Goal: Information Seeking & Learning: Learn about a topic

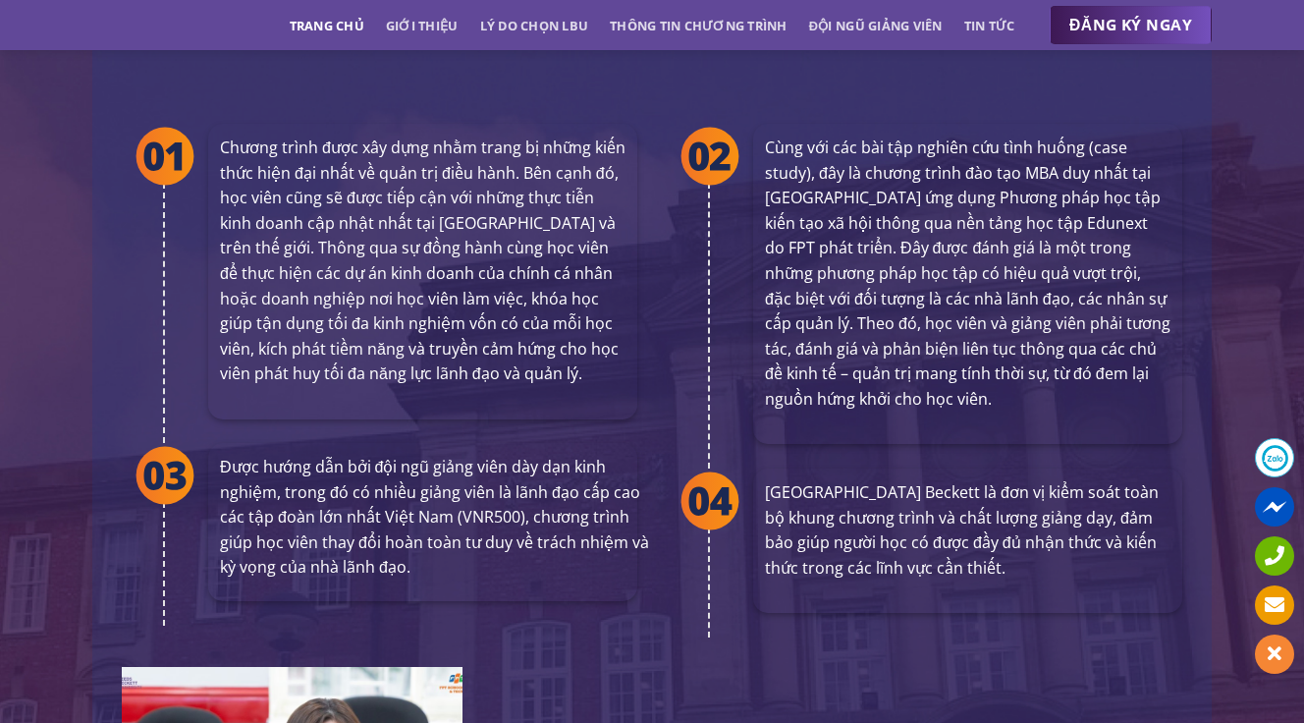
scroll to position [3738, 0]
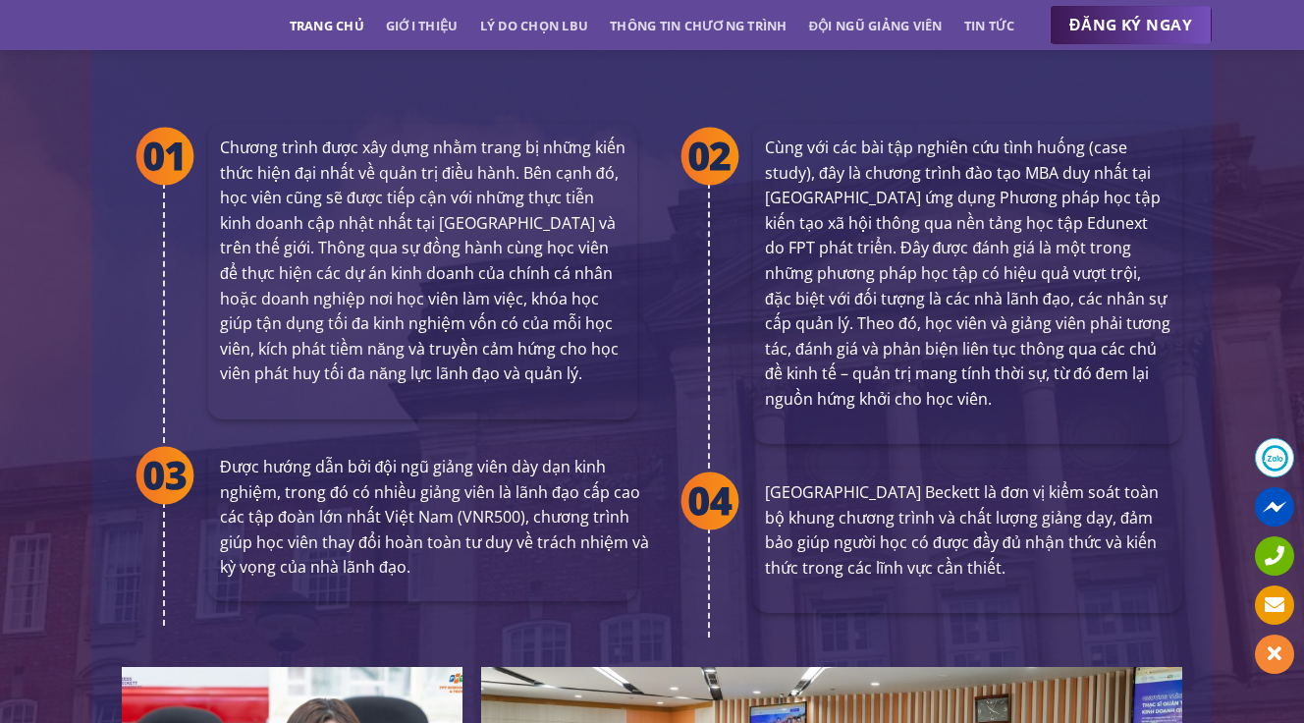
click at [514, 455] on p "Được hướng dẫn bởi đội ngũ giảng viên dày dạn kinh nghiệm, trong đó có nhiều gi…" at bounding box center [434, 518] width 429 height 126
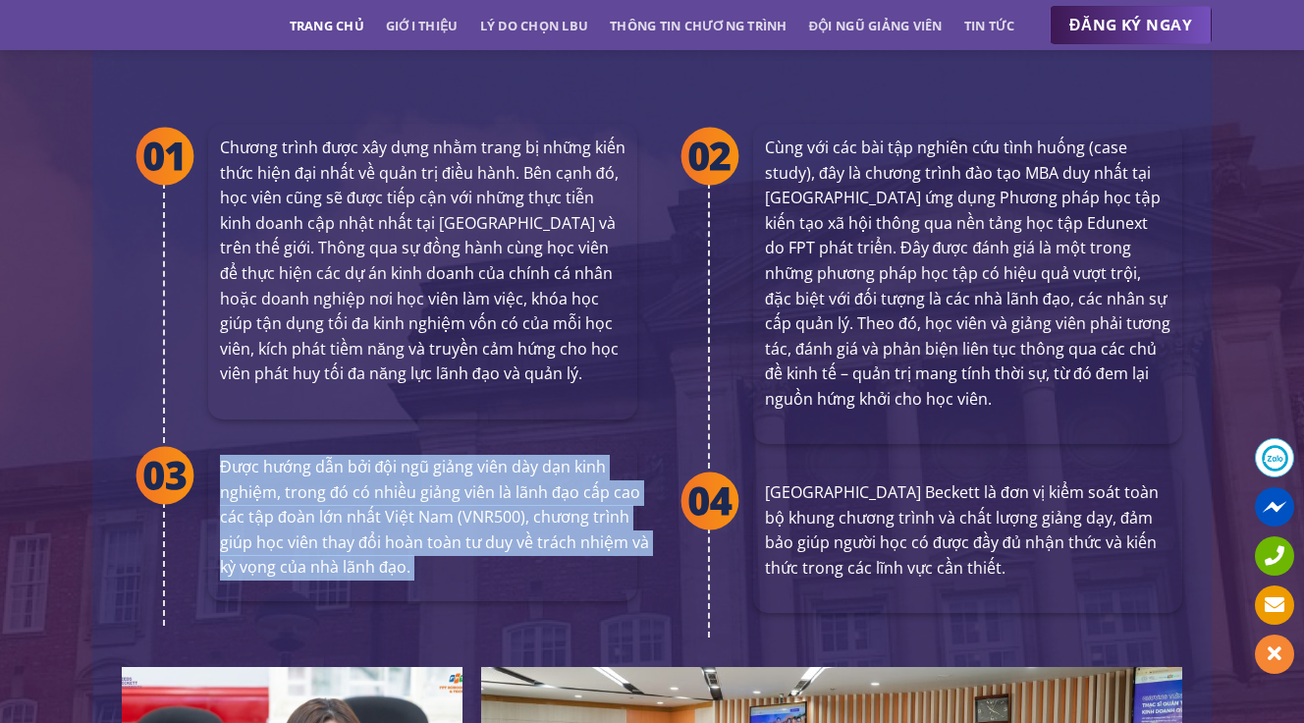
click at [514, 455] on p "Được hướng dẫn bởi đội ngũ giảng viên dày dạn kinh nghiệm, trong đó có nhiều gi…" at bounding box center [434, 518] width 429 height 126
click at [543, 460] on p "Được hướng dẫn bởi đội ngũ giảng viên dày dạn kinh nghiệm, trong đó có nhiều gi…" at bounding box center [434, 518] width 429 height 126
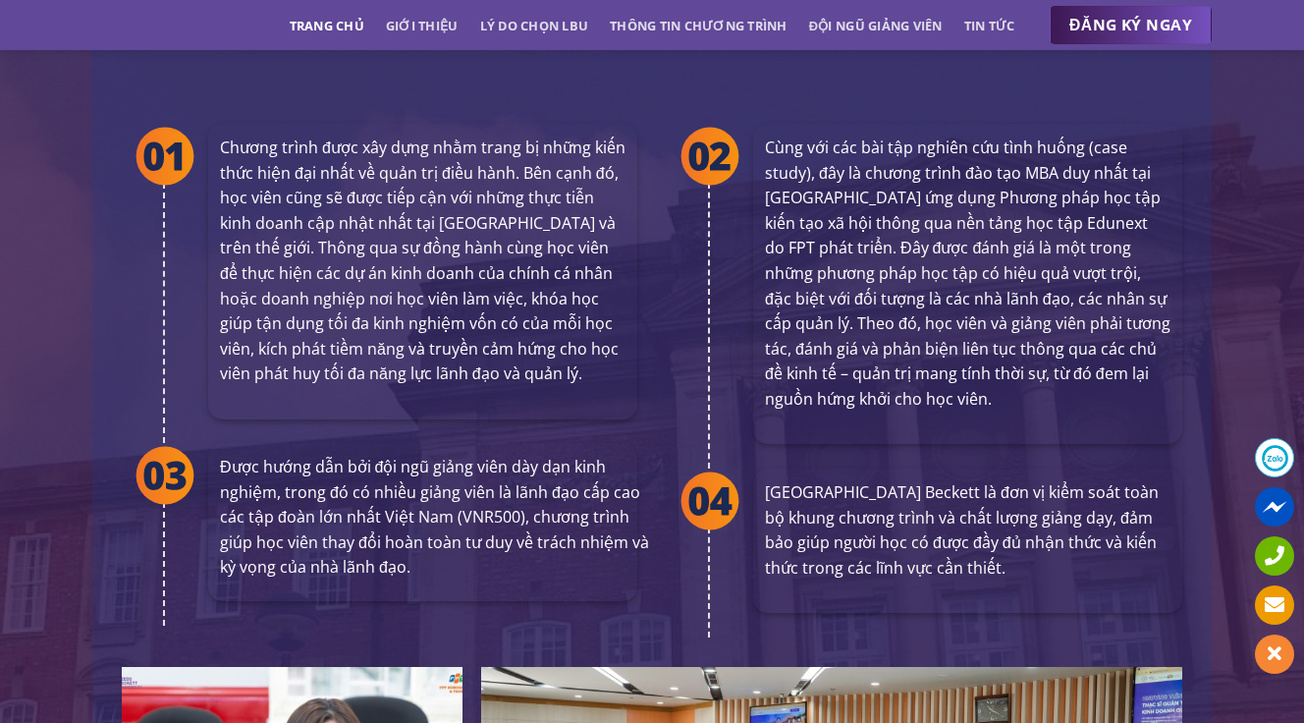
click at [490, 455] on p "Được hướng dẫn bởi đội ngũ giảng viên dày dạn kinh nghiệm, trong đó có nhiều gi…" at bounding box center [434, 518] width 429 height 126
click at [573, 463] on p "Được hướng dẫn bởi đội ngũ giảng viên dày dạn kinh nghiệm, trong đó có nhiều gi…" at bounding box center [434, 518] width 429 height 126
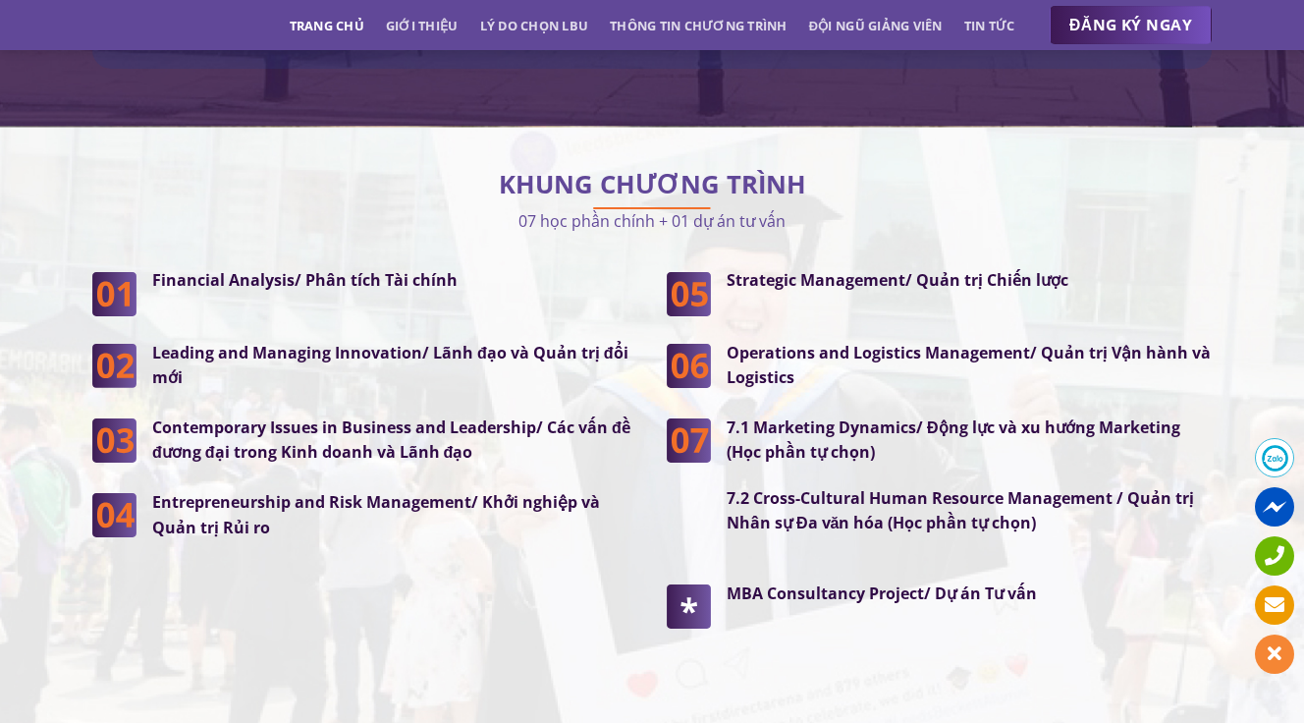
scroll to position [4987, 0]
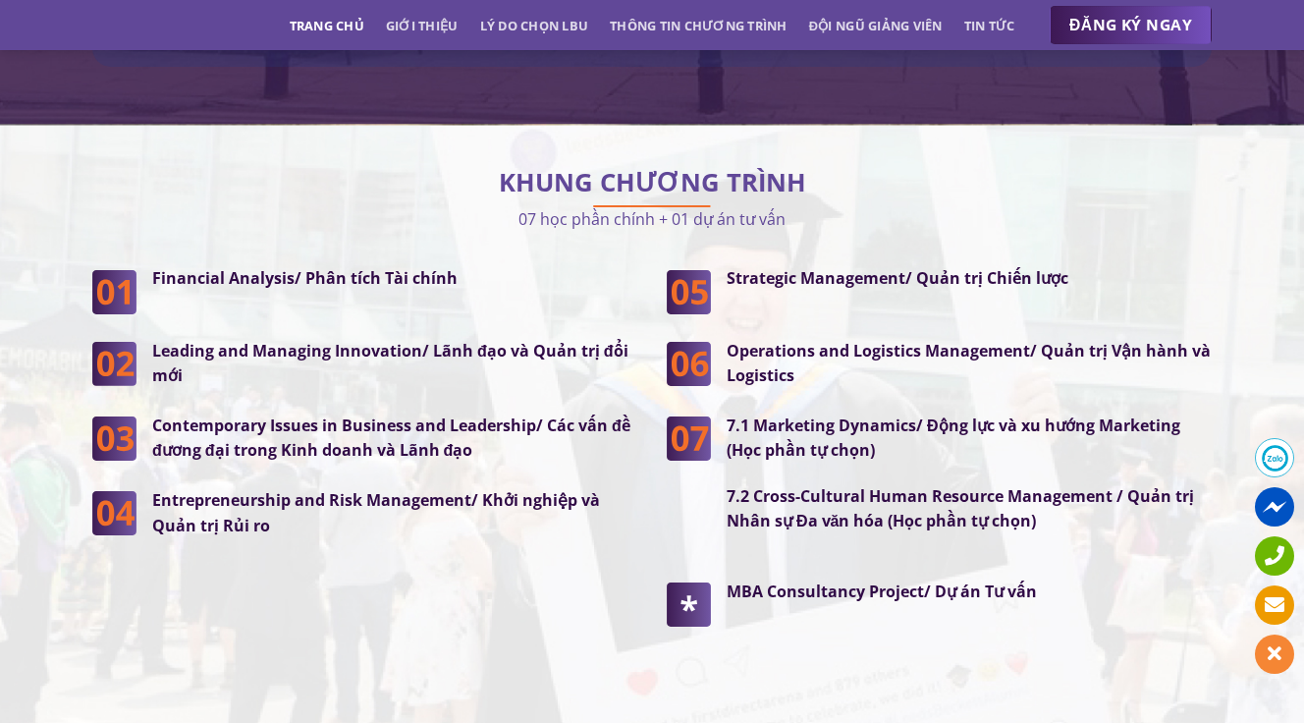
click at [401, 267] on strong "Financial Analysis/ Phân tích Tài chính" at bounding box center [304, 278] width 305 height 22
click at [453, 340] on strong "Leading and Managing Innovation/ Lãnh đạo và Quản trị đổi mới" at bounding box center [390, 363] width 476 height 47
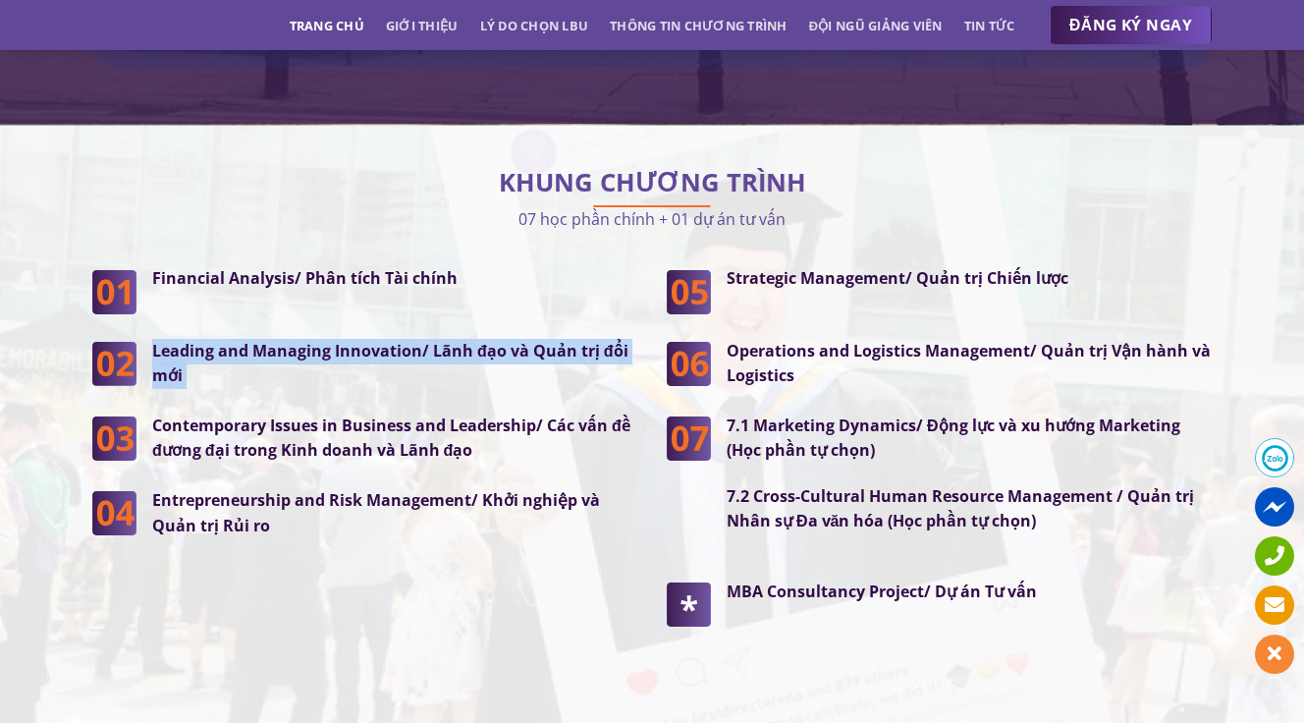
click at [453, 340] on strong "Leading and Managing Innovation/ Lãnh đạo và Quản trị đổi mới" at bounding box center [390, 363] width 476 height 47
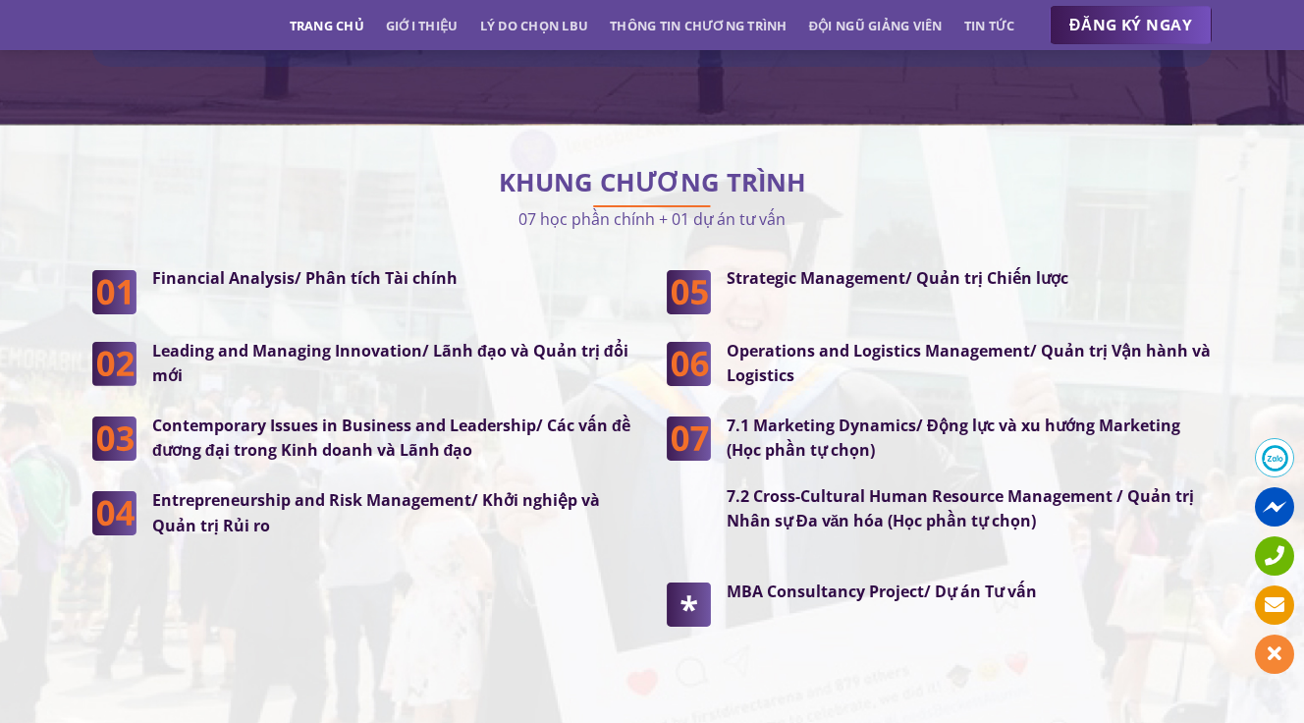
click at [479, 414] on strong "Contemporary Issues in Business and Leadership/ Các vấn đề đương đại trong Kinh…" at bounding box center [391, 437] width 478 height 47
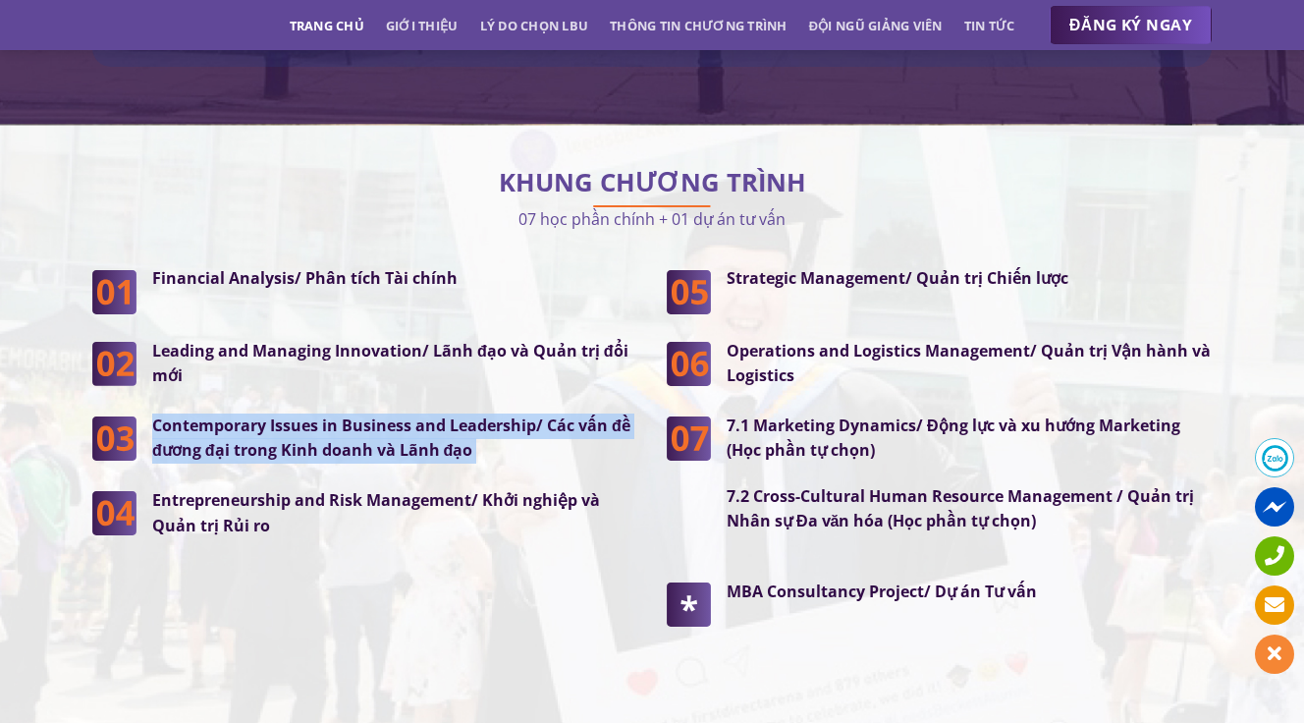
click at [479, 414] on strong "Contemporary Issues in Business and Leadership/ Các vấn đề đương đại trong Kinh…" at bounding box center [391, 437] width 478 height 47
click at [508, 413] on p "Contemporary Issues in Business and Leadership/ Các vấn đề đương đại trong Kinh…" at bounding box center [394, 438] width 485 height 50
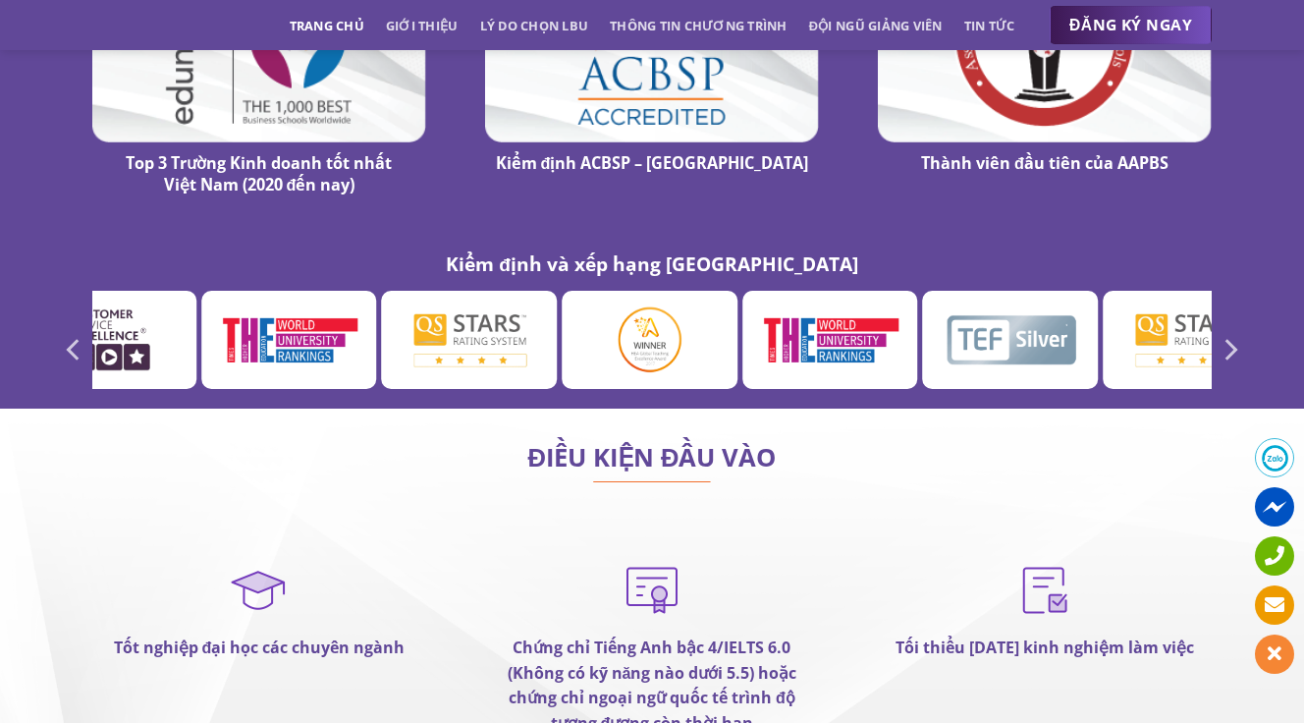
scroll to position [11010, 0]
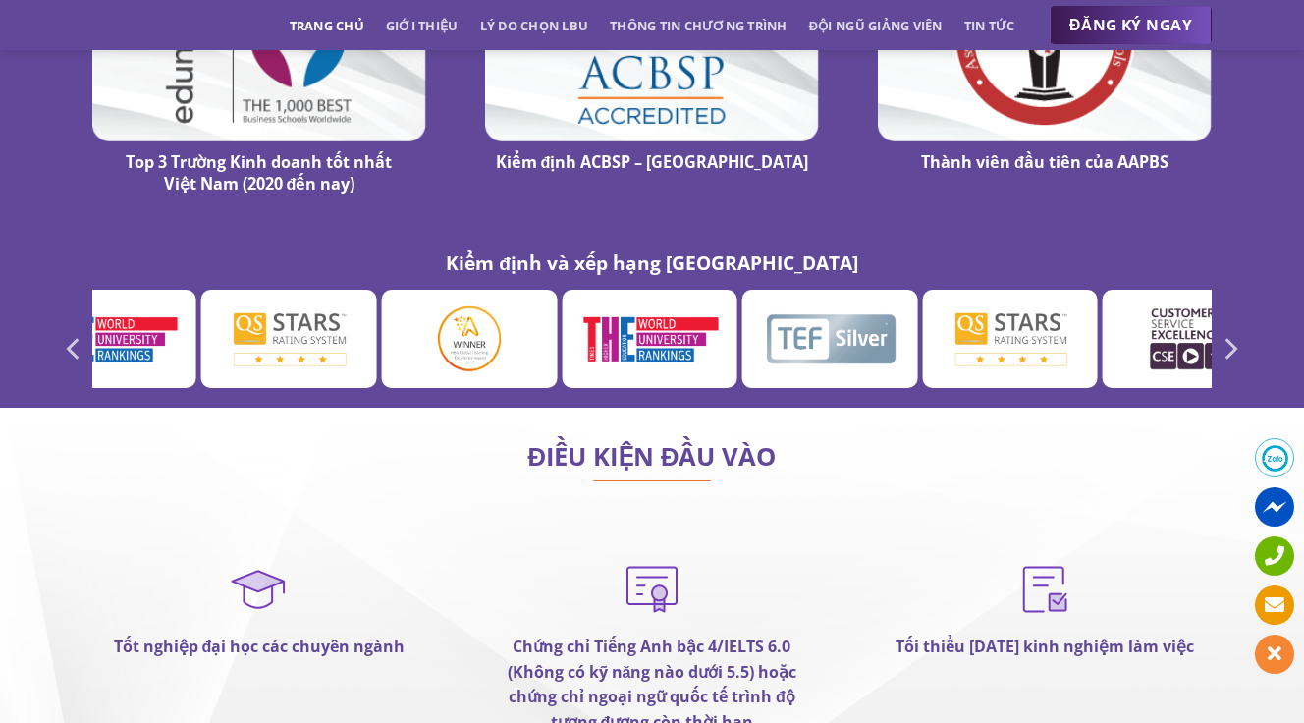
click at [689, 635] on strong "Chứng chỉ Tiếng Anh bậc 4/IELTS 6.0 (Không có kỹ năng nào dưới 5.5) hoặc chứng …" at bounding box center [653, 683] width 290 height 97
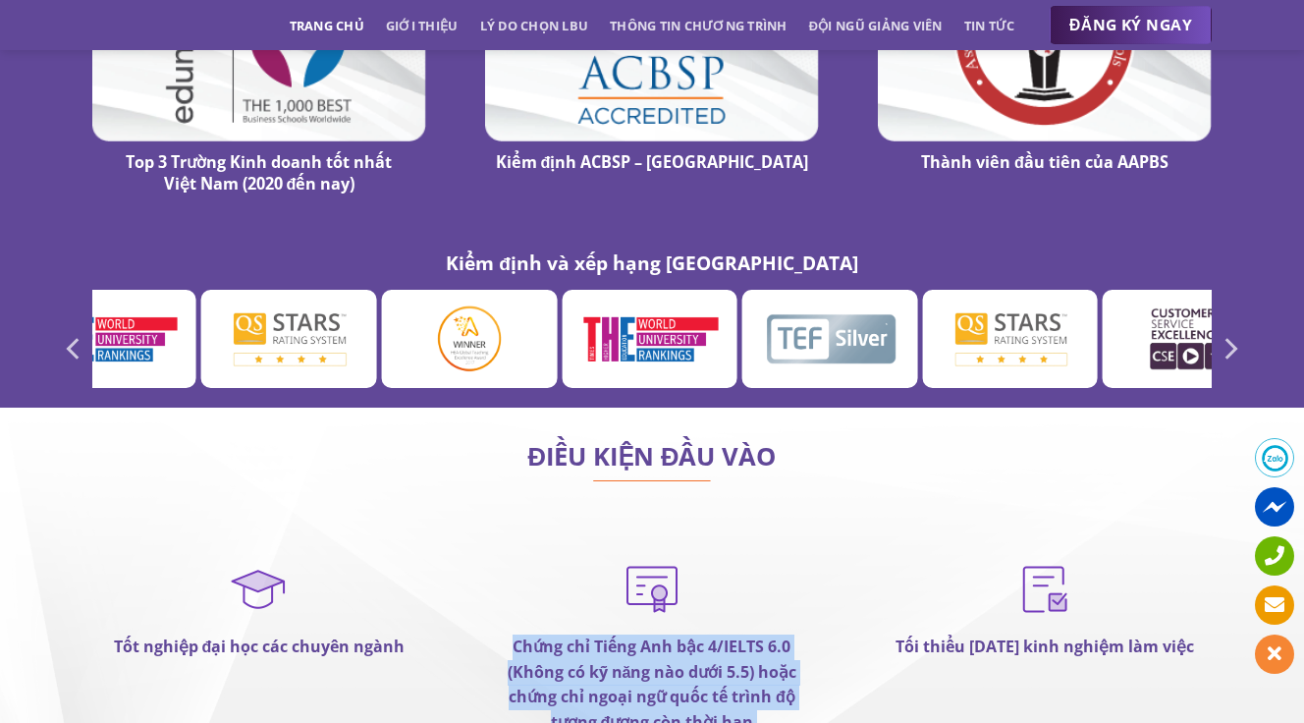
click at [689, 635] on strong "Chứng chỉ Tiếng Anh bậc 4/IELTS 6.0 (Không có kỹ năng nào dưới 5.5) hoặc chứng …" at bounding box center [653, 683] width 290 height 97
click at [699, 635] on strong "Chứng chỉ Tiếng Anh bậc 4/IELTS 6.0 (Không có kỹ năng nào dưới 5.5) hoặc chứng …" at bounding box center [653, 683] width 290 height 97
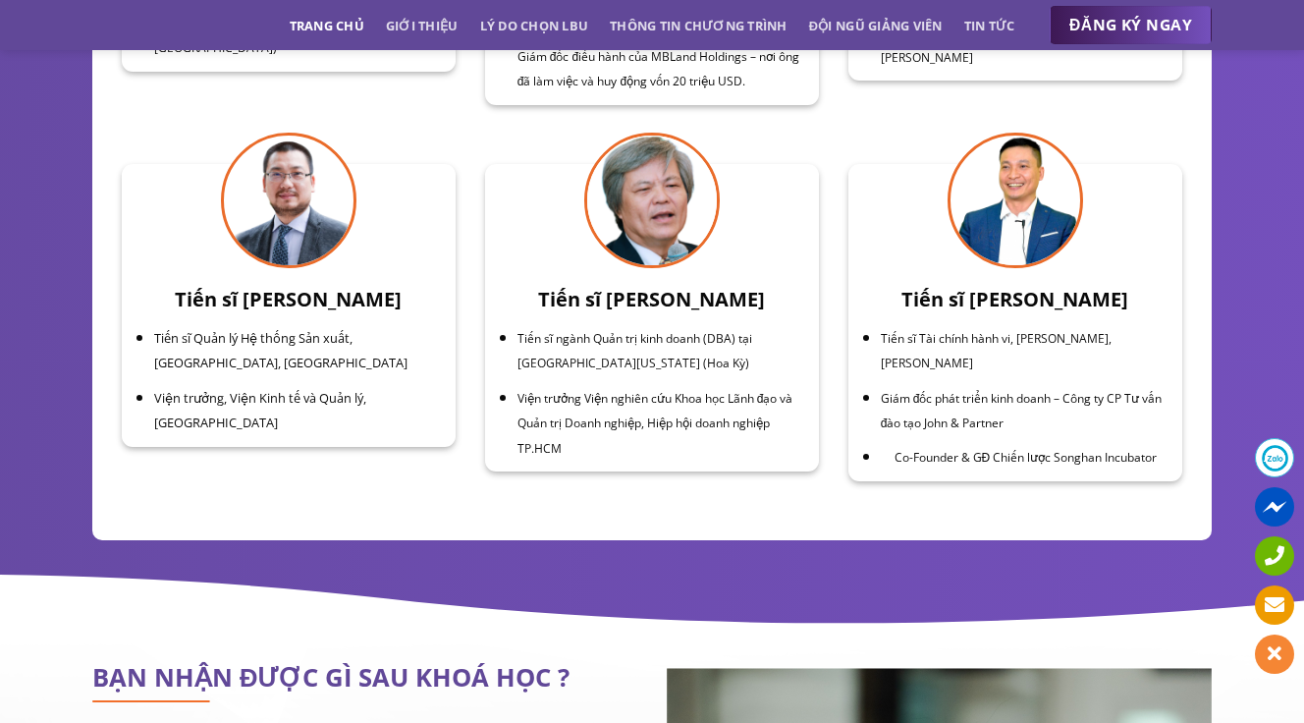
scroll to position [6752, 0]
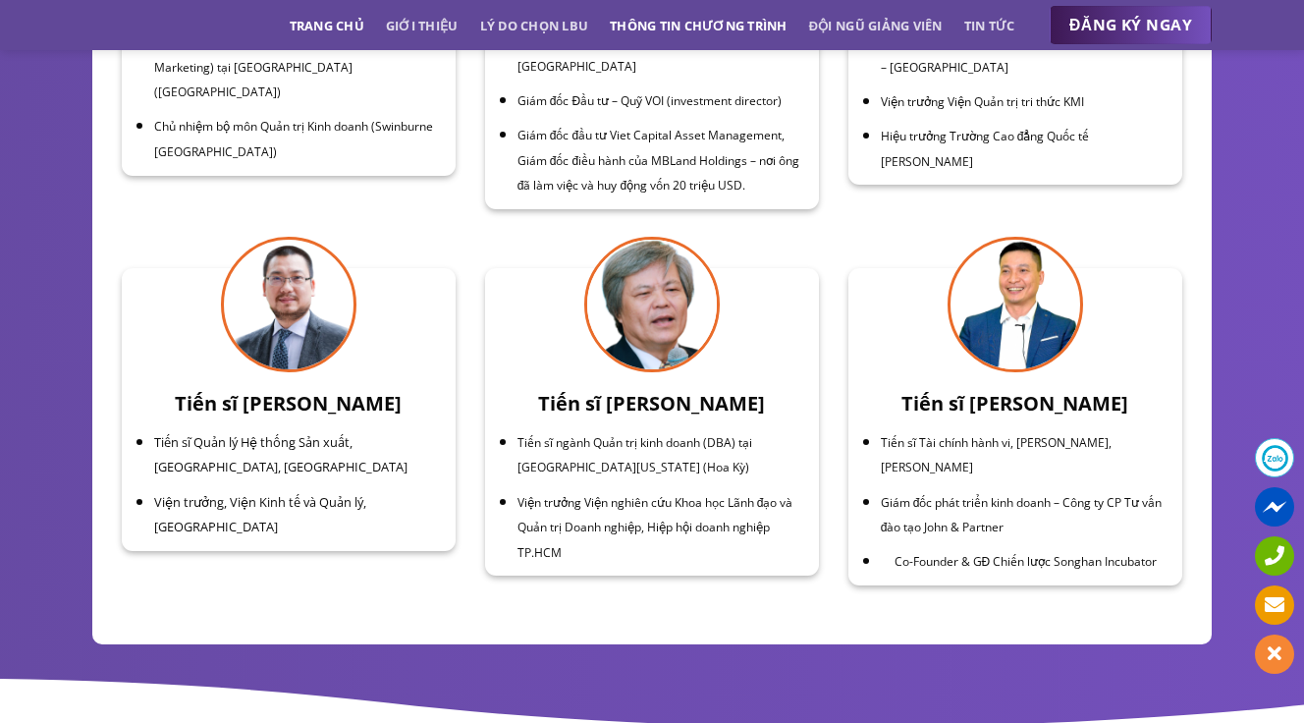
click at [685, 23] on link "Thông tin chương trình" at bounding box center [699, 25] width 178 height 35
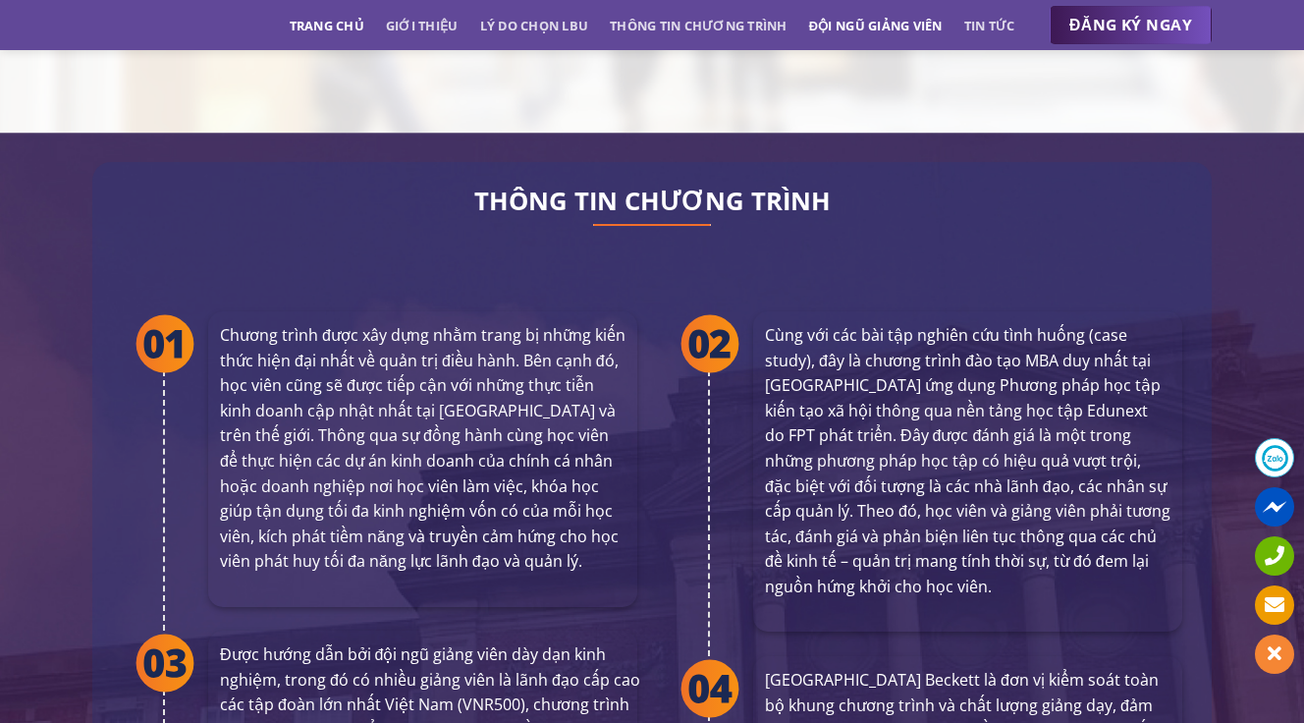
click at [848, 37] on link "Đội ngũ giảng viên" at bounding box center [876, 25] width 134 height 35
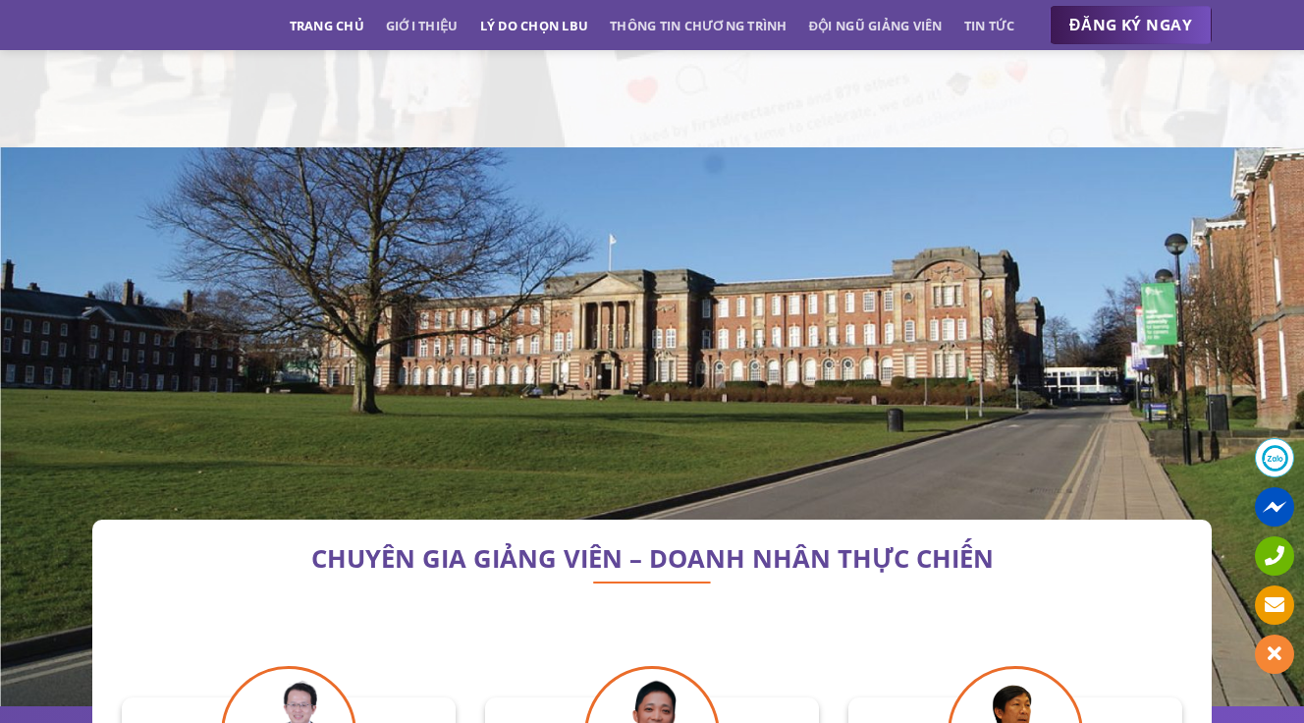
click at [563, 28] on link "Lý do chọn LBU" at bounding box center [534, 25] width 109 height 35
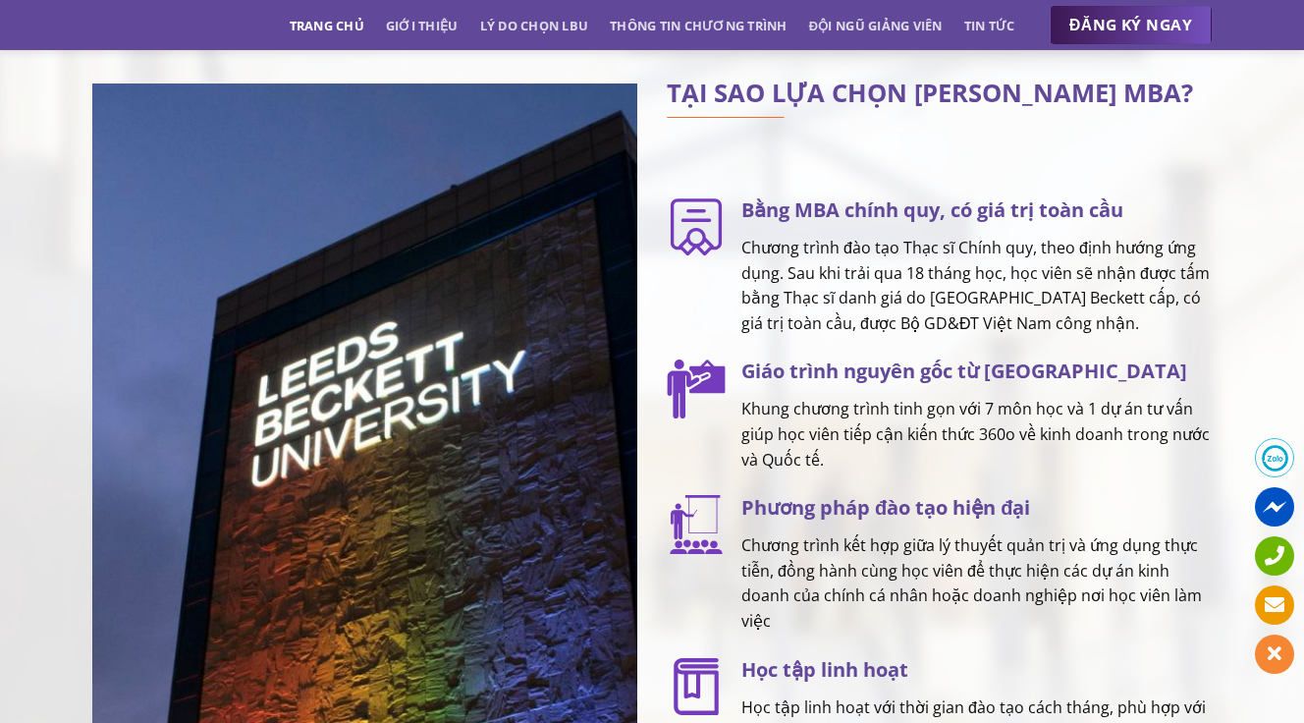
scroll to position [2452, 0]
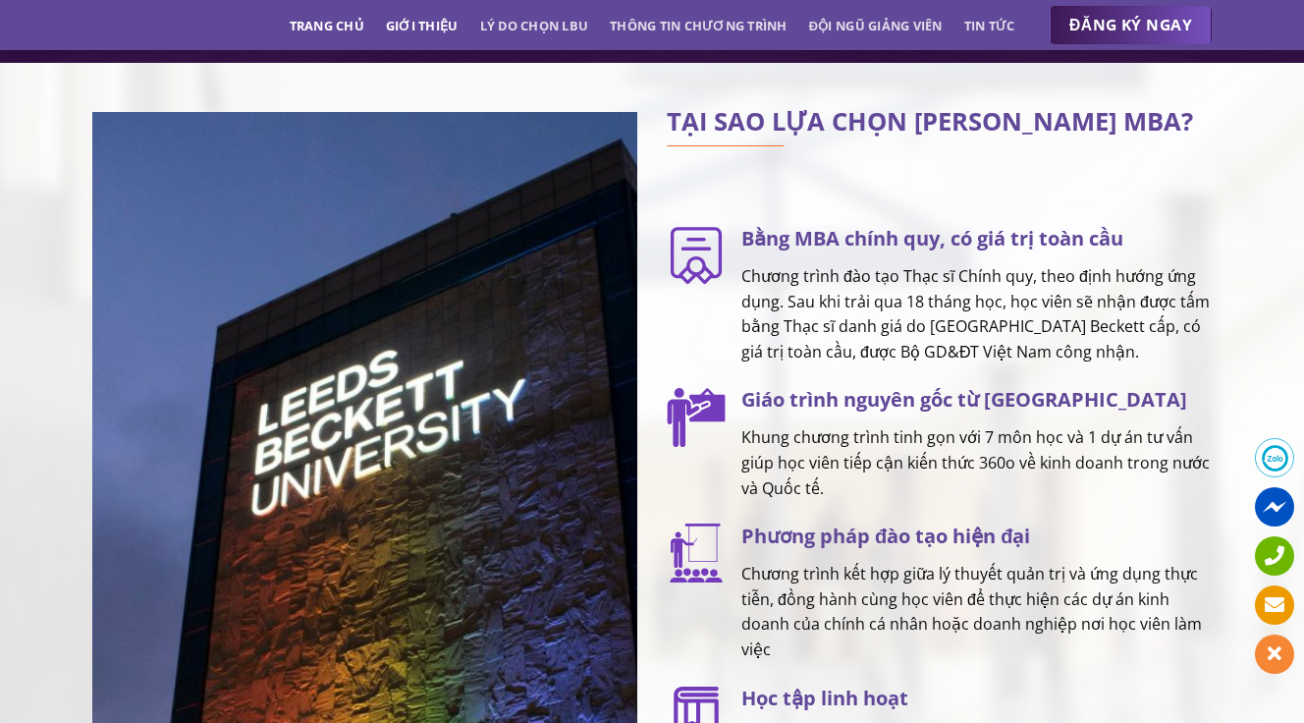
click at [413, 30] on link "Giới thiệu" at bounding box center [422, 25] width 73 height 35
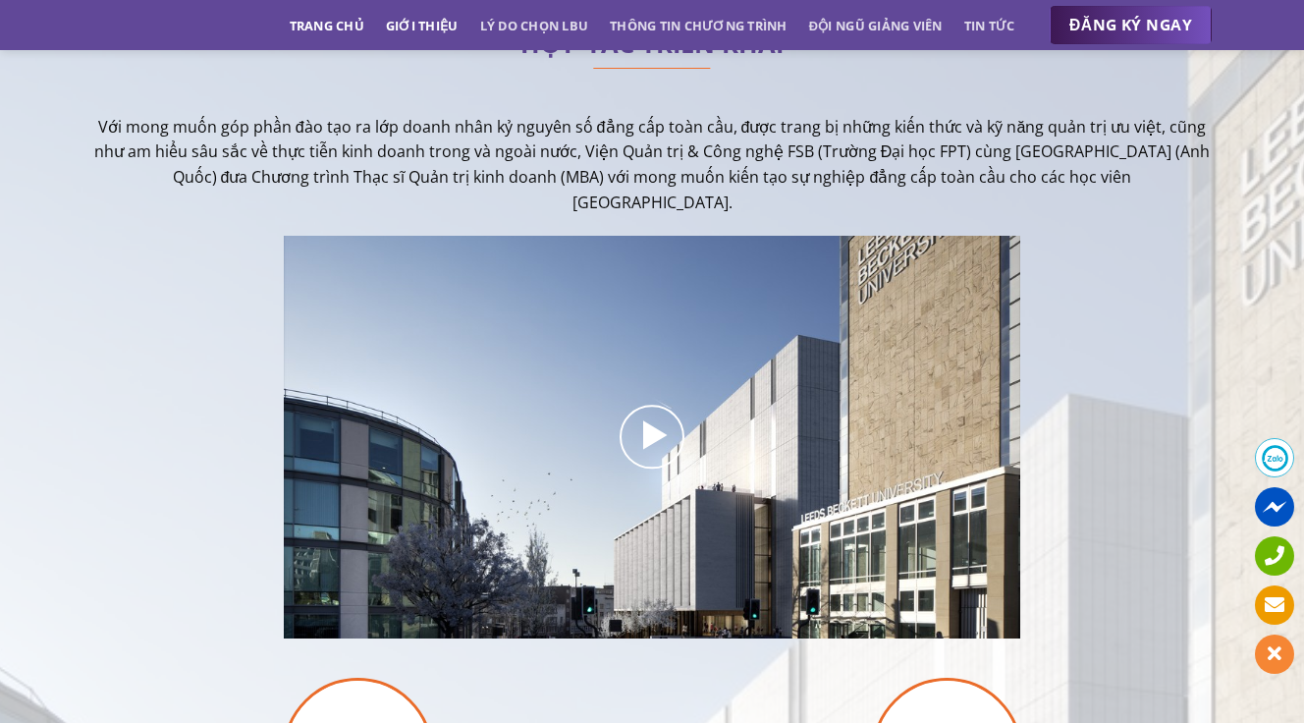
scroll to position [479, 0]
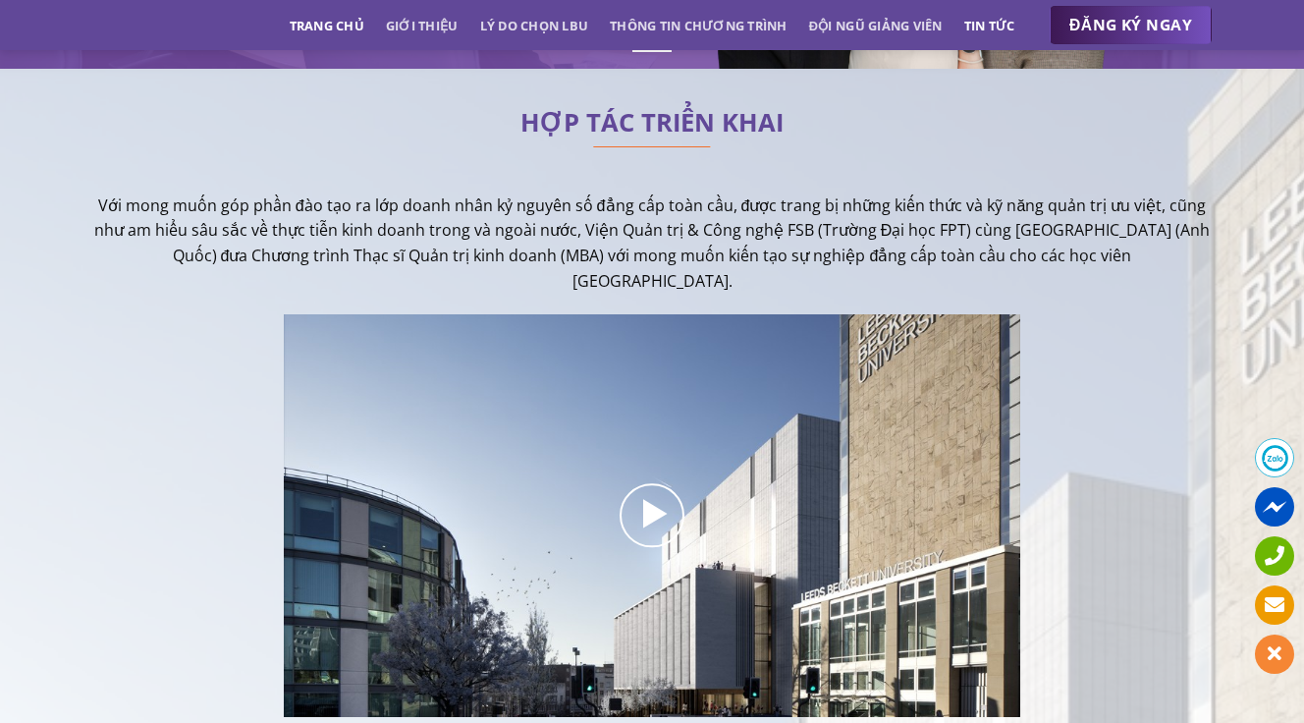
click at [1002, 15] on link "Tin tức" at bounding box center [989, 25] width 51 height 35
